Goal: Navigation & Orientation: Go to known website

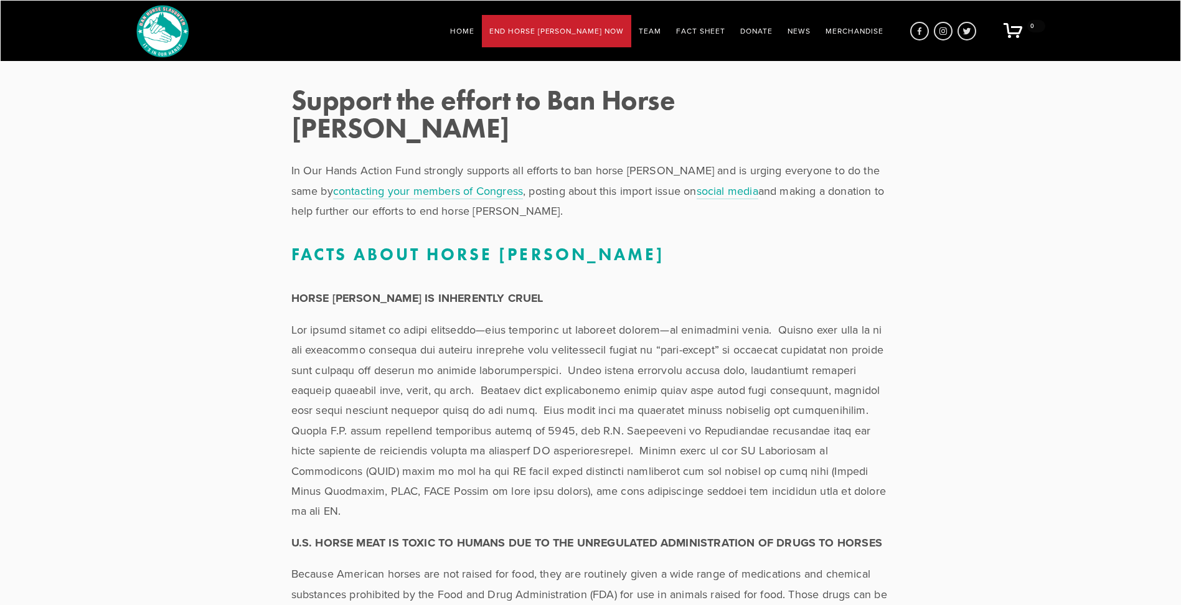
click at [172, 33] on img at bounding box center [162, 31] width 52 height 52
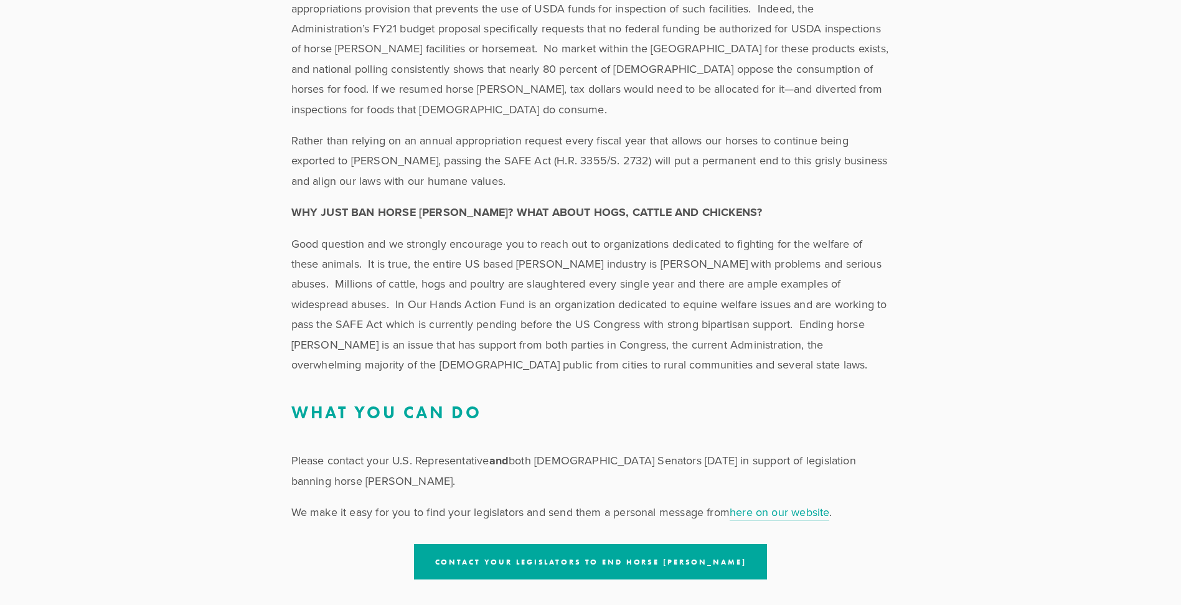
scroll to position [1706, 0]
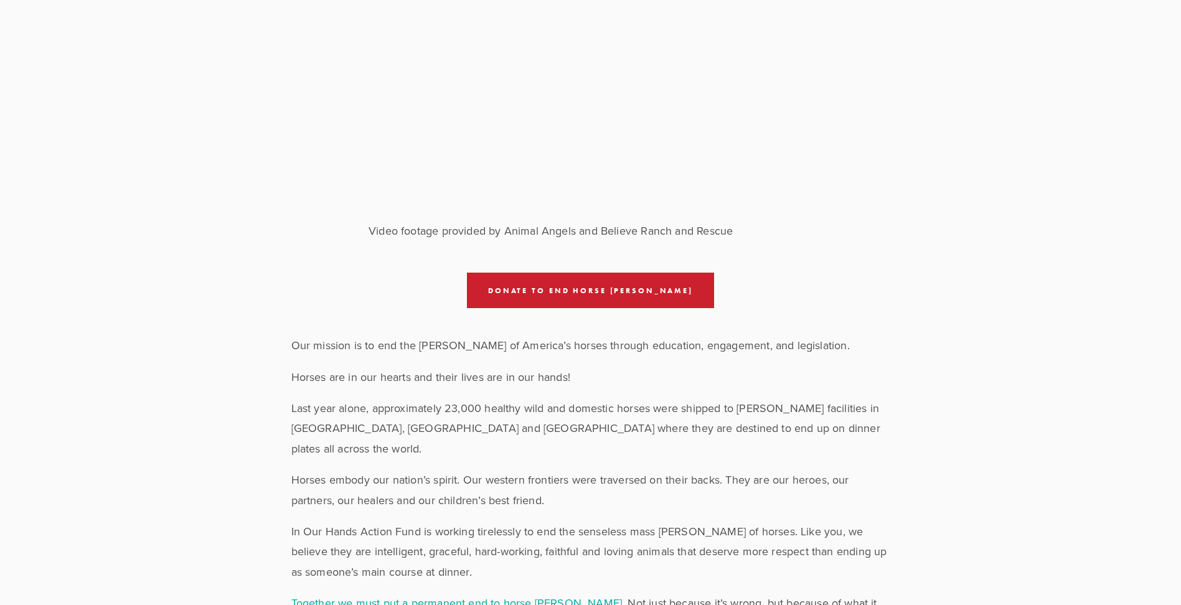
scroll to position [249, 0]
